Goal: Information Seeking & Learning: Learn about a topic

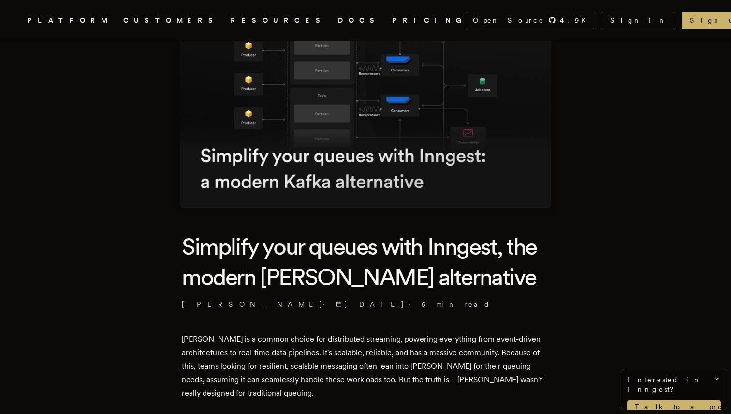
scroll to position [113, 0]
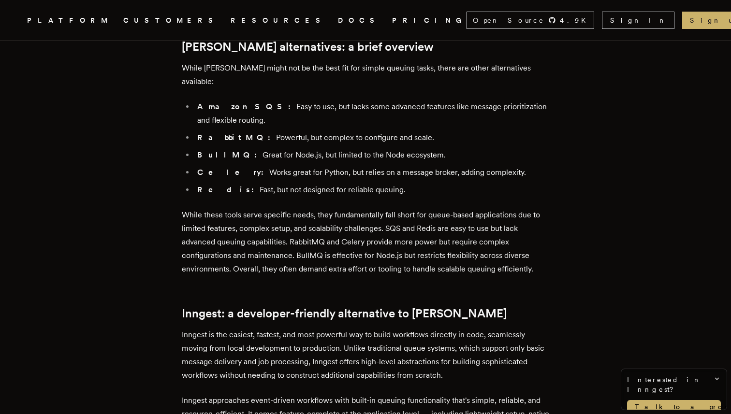
scroll to position [1148, 0]
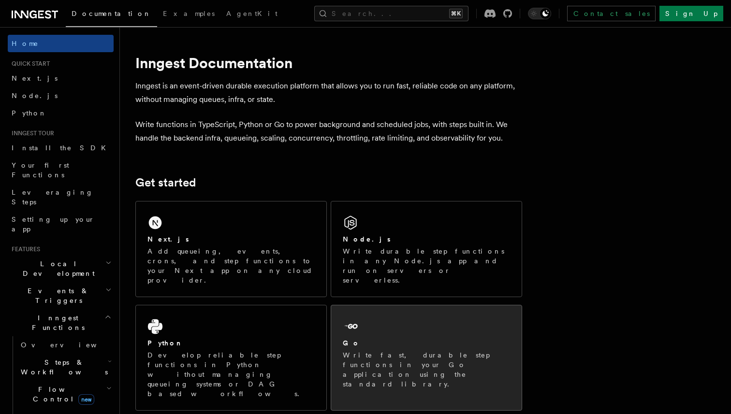
click at [382, 338] on div "Go" at bounding box center [426, 343] width 167 height 10
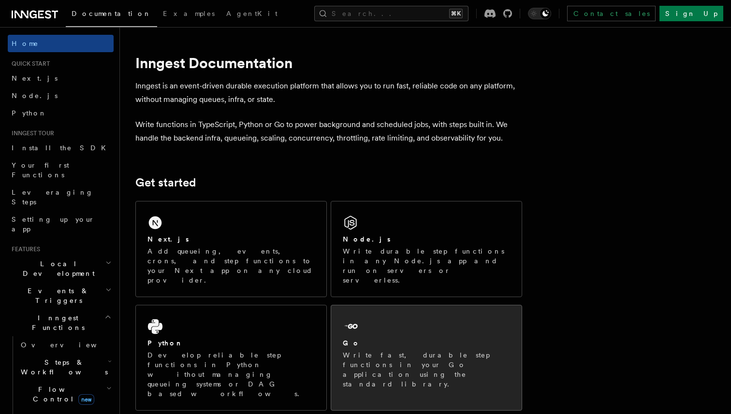
click at [377, 338] on div "Go" at bounding box center [426, 343] width 167 height 10
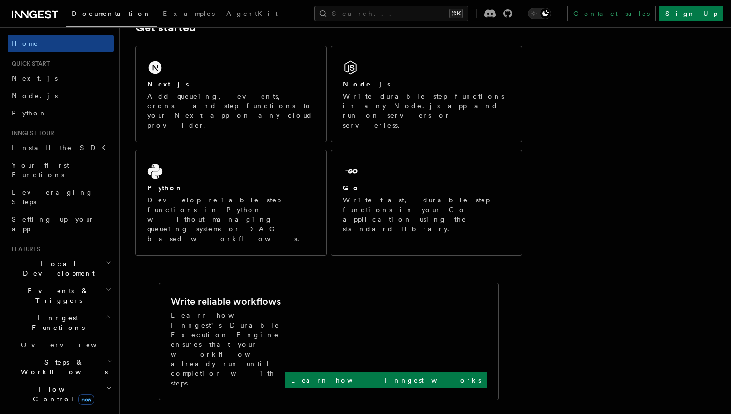
scroll to position [207, 0]
